Goal: Navigation & Orientation: Find specific page/section

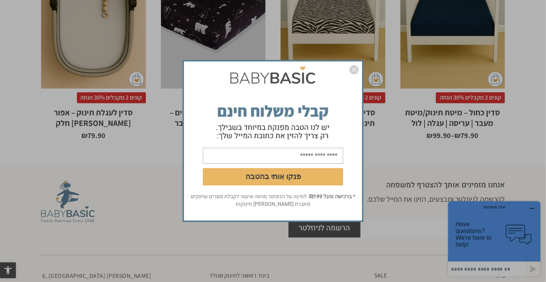
scroll to position [679, 0]
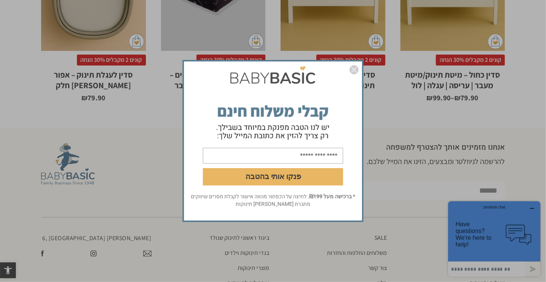
click at [354, 67] on img "סגור" at bounding box center [354, 69] width 9 height 9
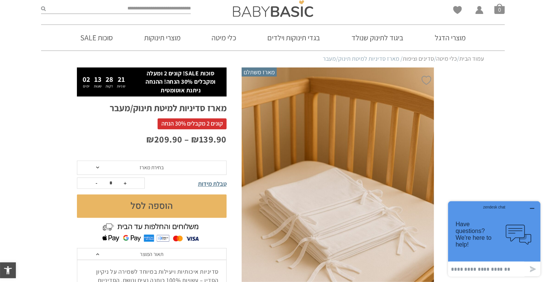
scroll to position [0, 0]
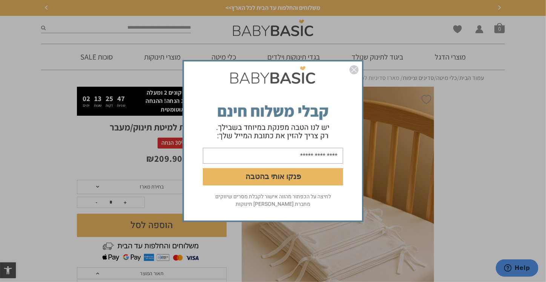
click at [512, 156] on div "פנקו אותי בהטבה לחיצה על הכפתור מהווה אישור לקבלת מסרים שיווקים מחברת [PERSON_N…" at bounding box center [273, 141] width 546 height 282
click at [351, 66] on img "סגור" at bounding box center [354, 69] width 9 height 9
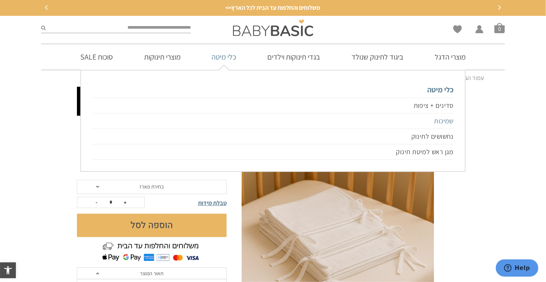
click at [439, 121] on link "שמיכות" at bounding box center [272, 121] width 361 height 15
